Goal: Find specific page/section: Find specific page/section

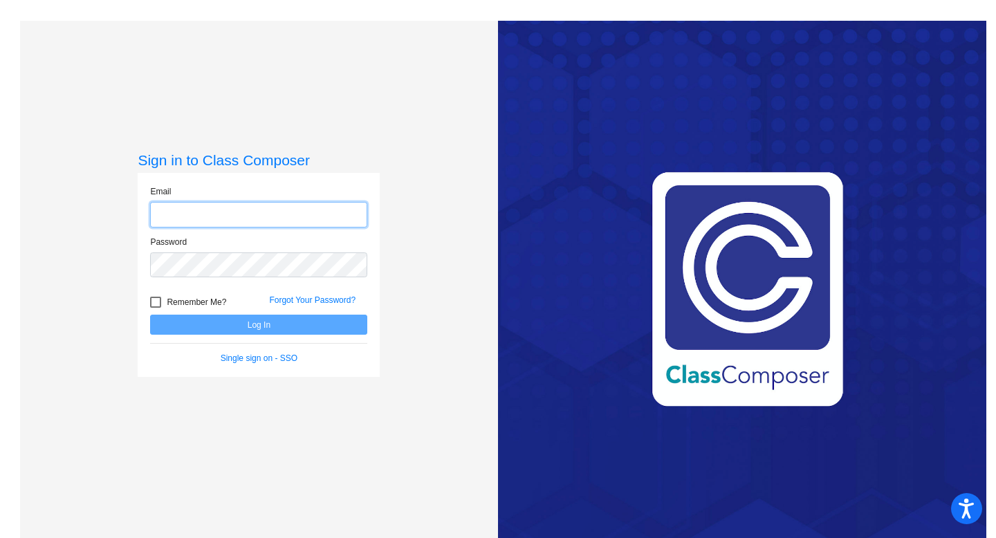
type input "[EMAIL_ADDRESS][DOMAIN_NAME]"
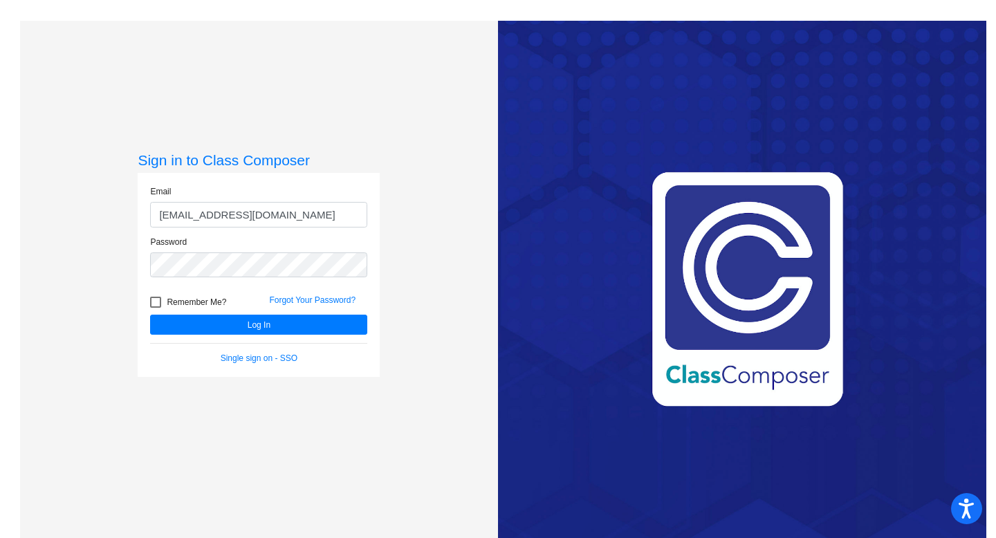
click at [222, 313] on div "Remember Me?" at bounding box center [199, 304] width 119 height 21
click at [221, 327] on button "Log In" at bounding box center [258, 325] width 217 height 20
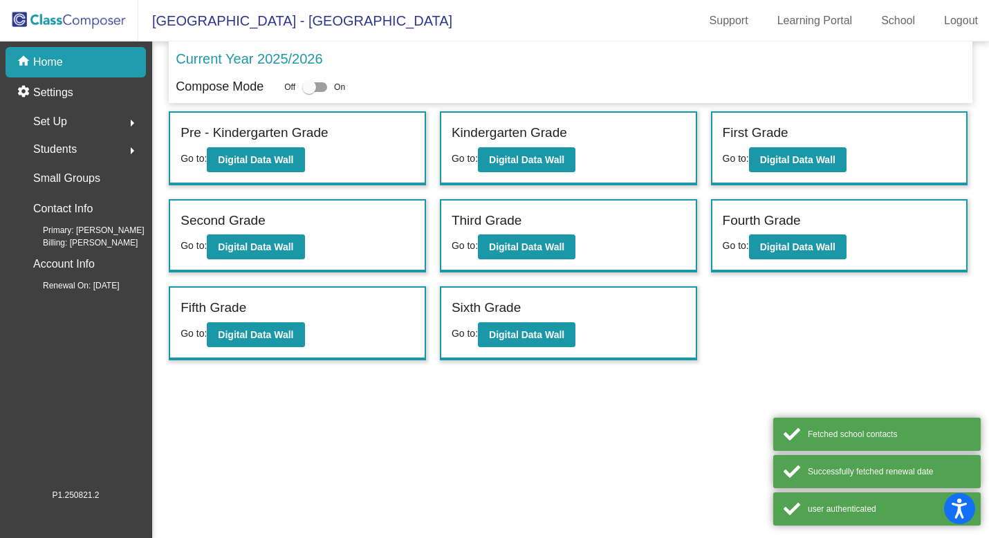
click at [316, 85] on div at bounding box center [309, 87] width 14 height 14
click at [309, 92] on input "checkbox" at bounding box center [309, 92] width 1 height 1
checkbox input "true"
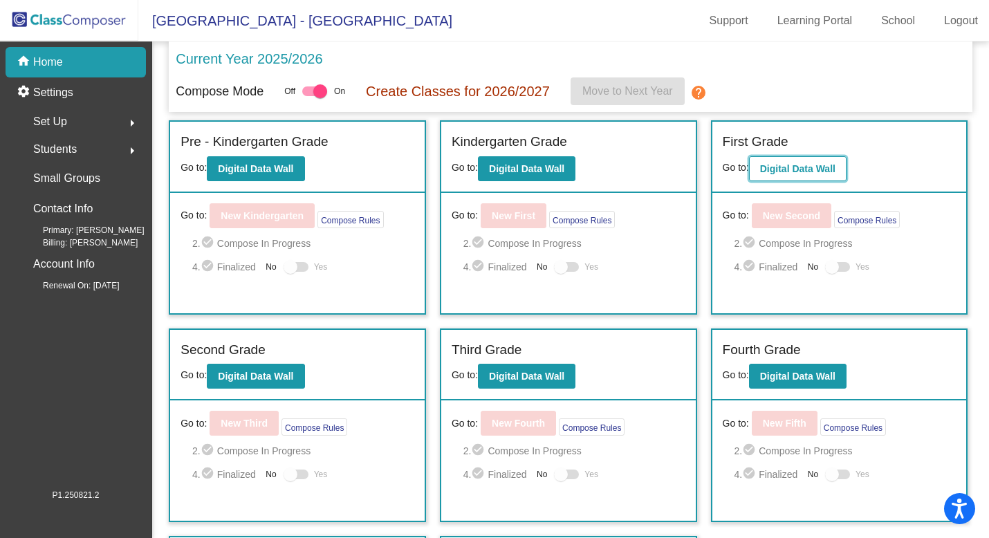
click at [778, 165] on b "Digital Data Wall" at bounding box center [797, 168] width 75 height 11
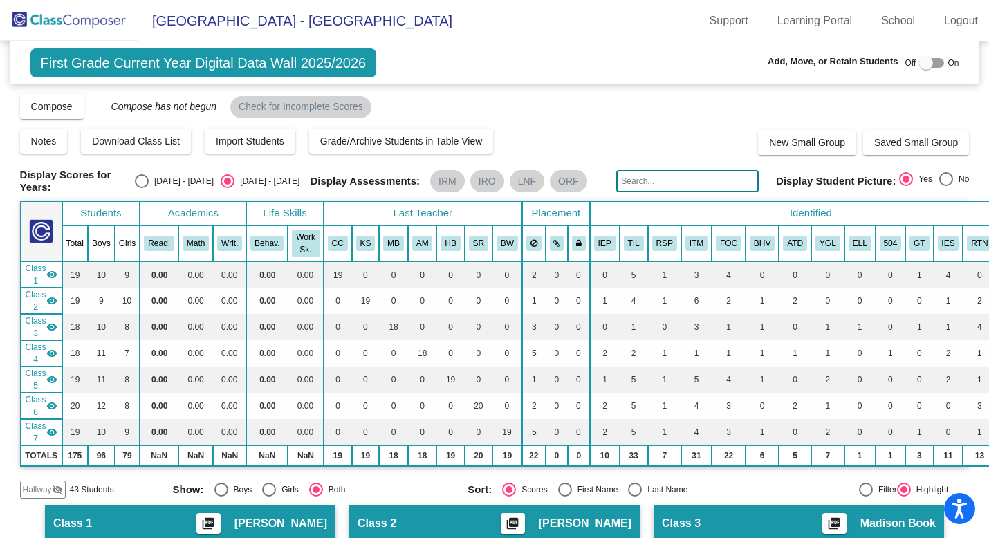
click at [924, 62] on div at bounding box center [926, 63] width 14 height 14
checkbox input "true"
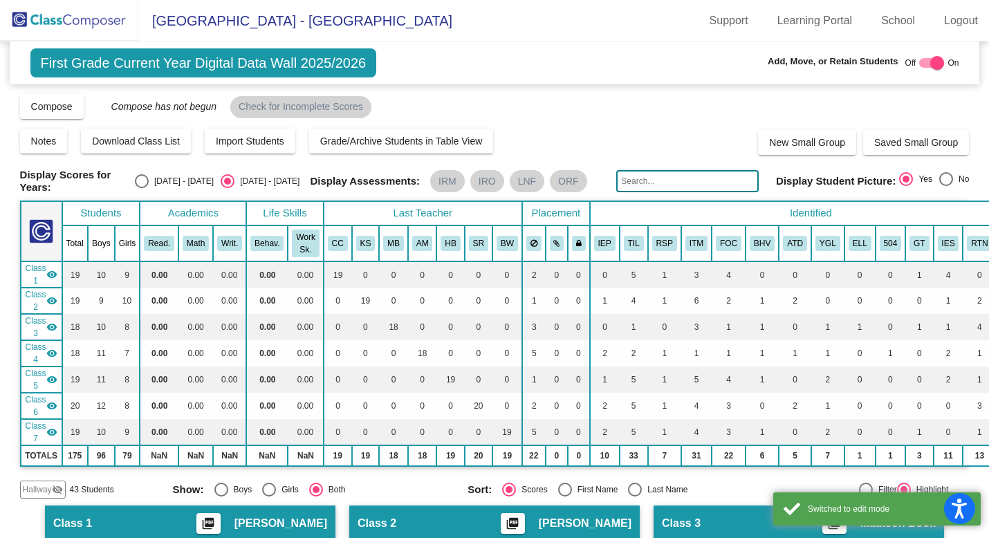
click at [704, 174] on input "text" at bounding box center [687, 181] width 143 height 22
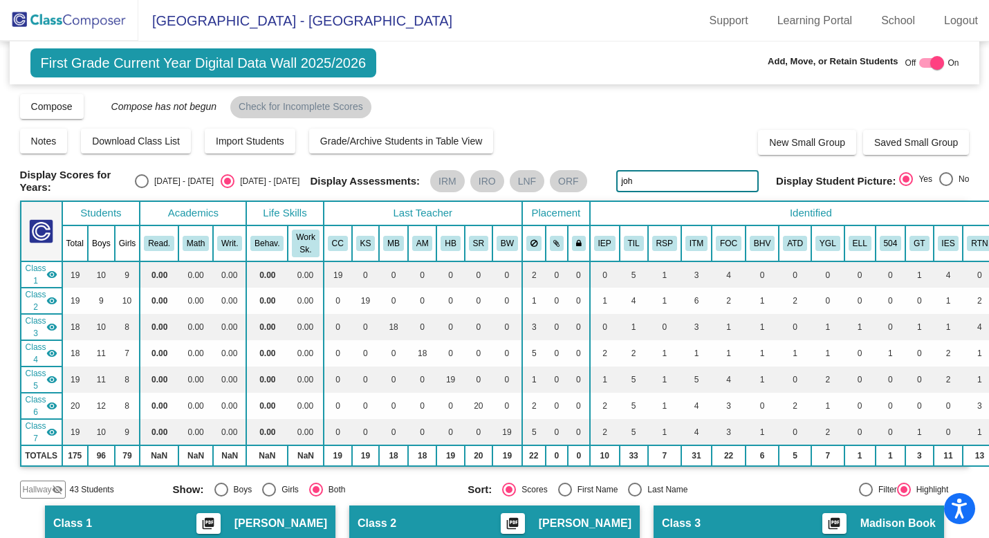
click at [36, 484] on span "Hallway" at bounding box center [37, 490] width 29 height 12
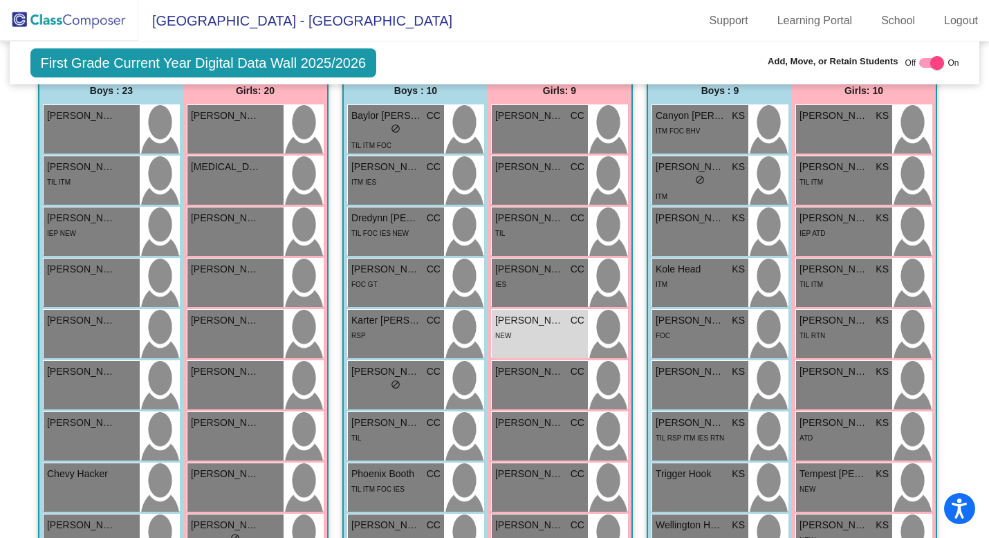
scroll to position [492, 0]
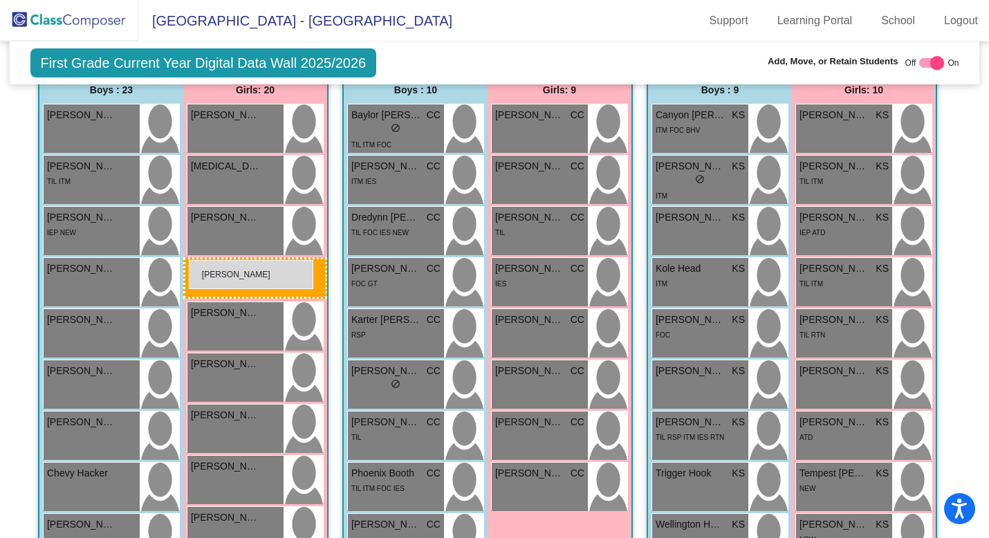
drag, startPoint x: 520, startPoint y: 327, endPoint x: 189, endPoint y: 260, distance: 337.4
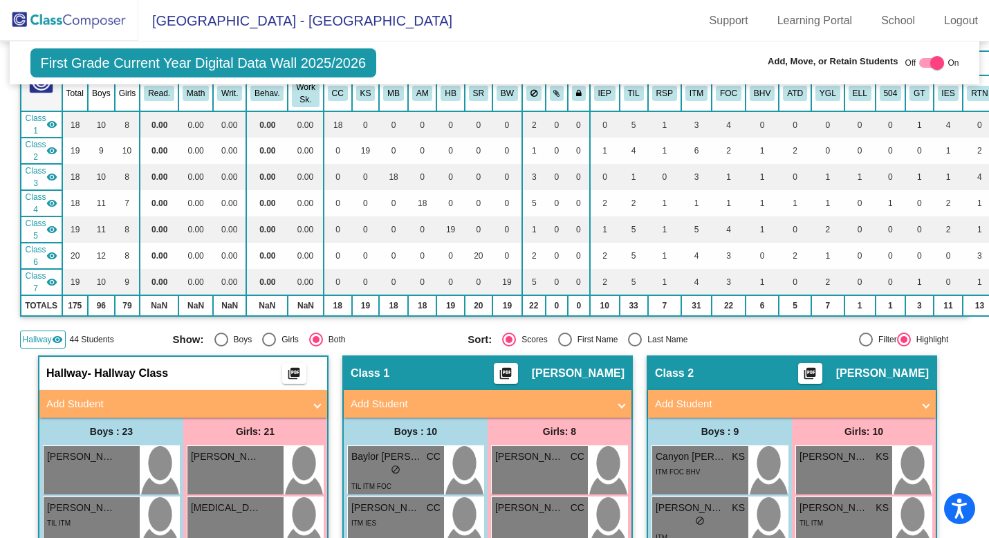
scroll to position [0, 0]
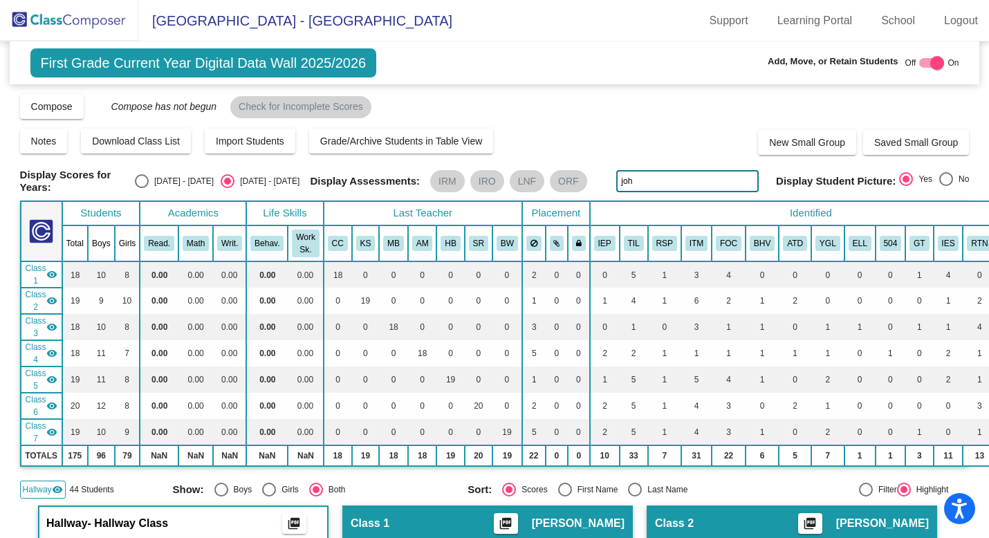
click at [668, 176] on input "joh" at bounding box center [687, 181] width 143 height 22
type input "j"
click at [36, 486] on span "Hallway" at bounding box center [37, 490] width 29 height 12
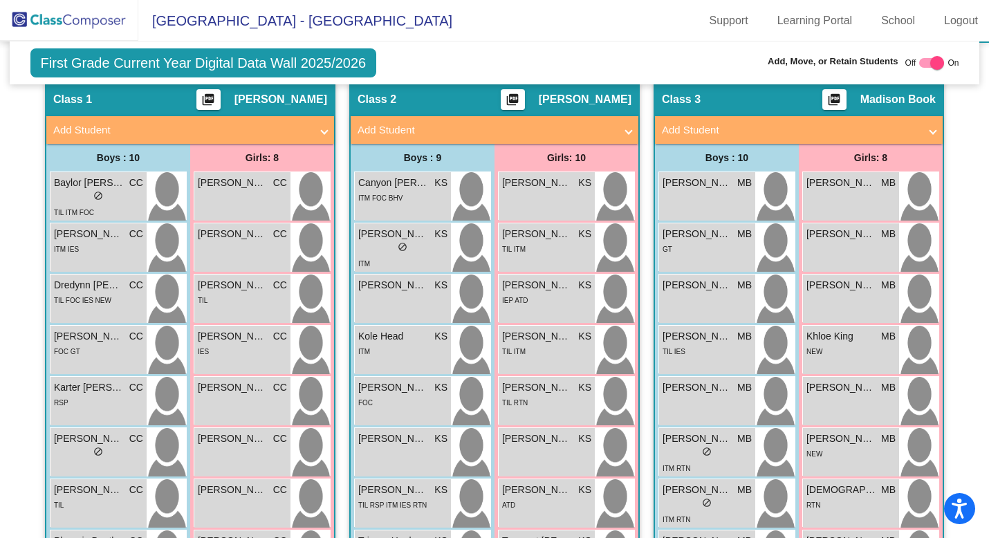
scroll to position [434, 0]
